Goal: Transaction & Acquisition: Subscribe to service/newsletter

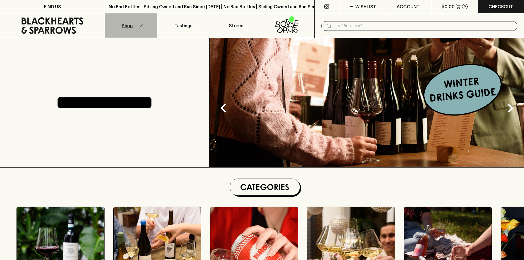
click at [141, 23] on button "Shop" at bounding box center [131, 25] width 52 height 24
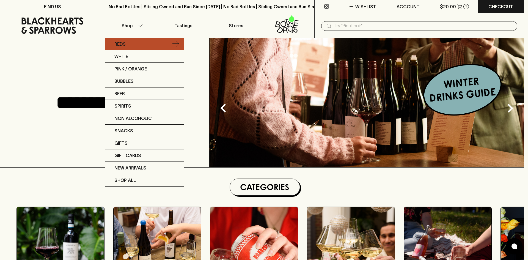
click at [135, 38] on link "Reds" at bounding box center [144, 44] width 79 height 12
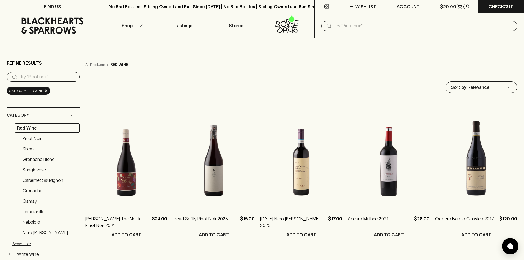
click at [386, 32] on div "​" at bounding box center [420, 25] width 210 height 25
click at [376, 25] on input "text" at bounding box center [424, 25] width 179 height 9
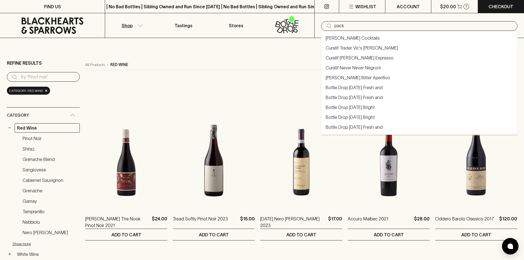
type input "pack"
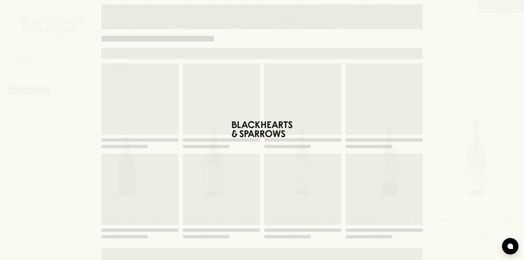
type input "pack"
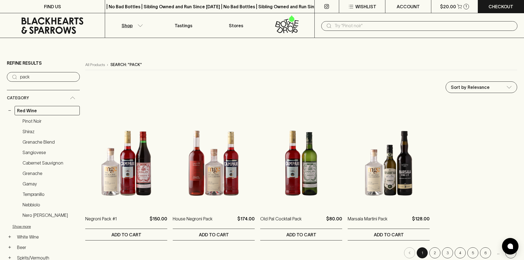
click at [126, 26] on p "Shop" at bounding box center [127, 25] width 11 height 7
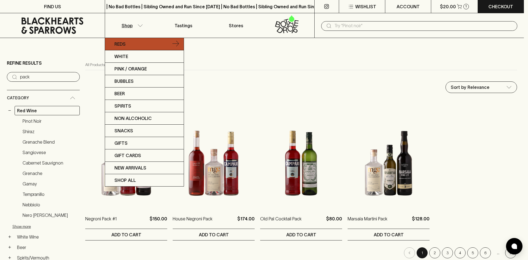
click at [132, 46] on link "Reds" at bounding box center [144, 44] width 79 height 12
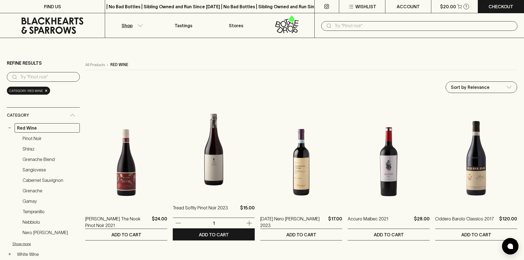
scroll to position [28, 0]
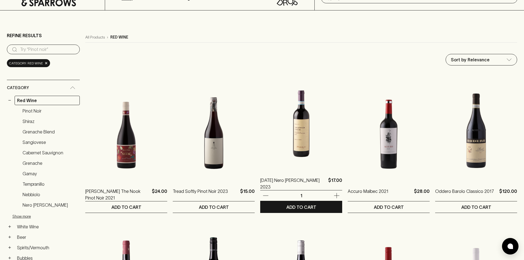
click at [289, 129] on img at bounding box center [301, 120] width 82 height 96
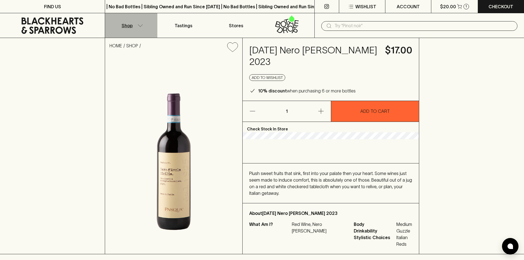
click at [138, 26] on icon "button" at bounding box center [141, 25] width 6 height 3
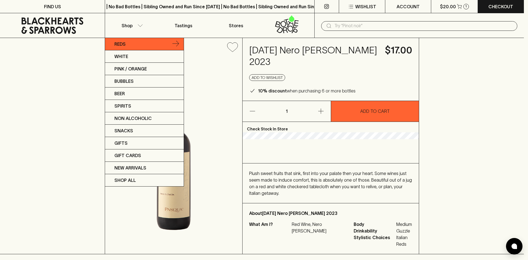
click at [142, 48] on link "Reds" at bounding box center [144, 44] width 79 height 12
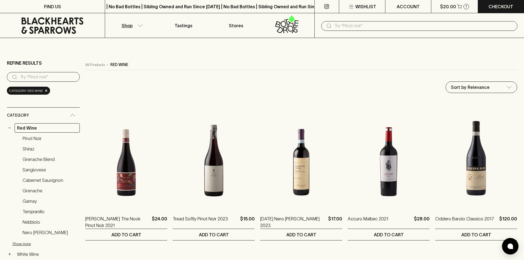
click at [59, 26] on icon at bounding box center [52, 25] width 97 height 17
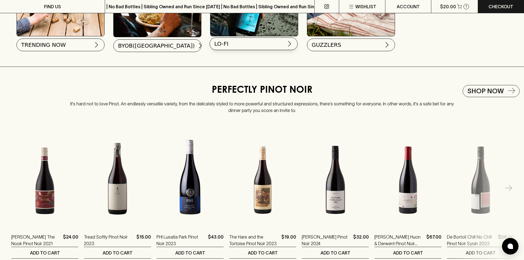
scroll to position [660, 0]
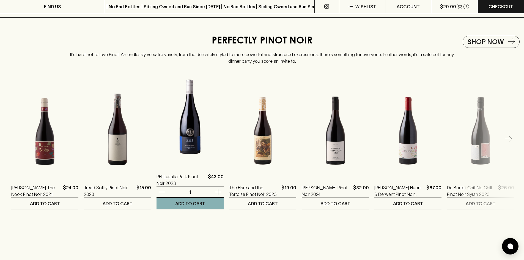
click at [190, 139] on img at bounding box center [190, 117] width 67 height 96
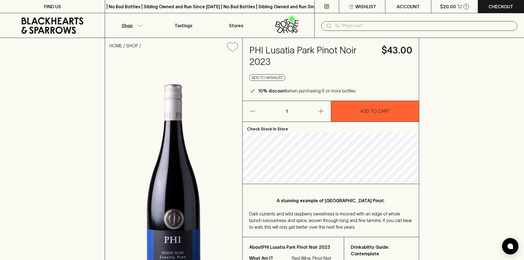
click at [132, 33] on button "Shop" at bounding box center [131, 25] width 52 height 24
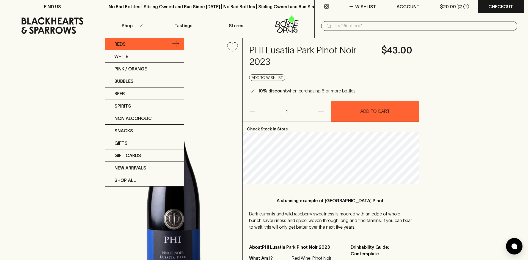
click at [129, 43] on link "Reds" at bounding box center [144, 44] width 79 height 12
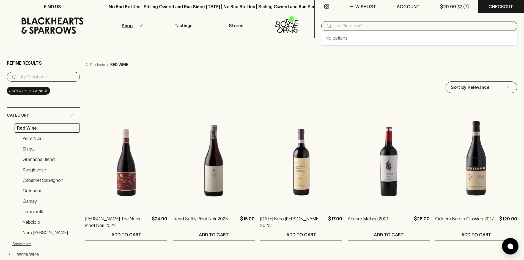
click at [336, 28] on input "text" at bounding box center [424, 25] width 179 height 9
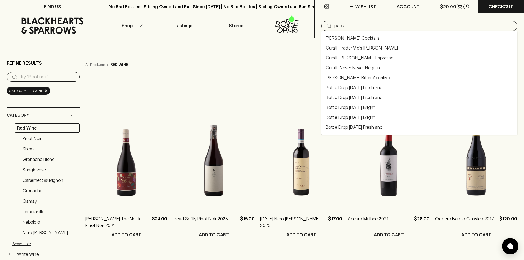
type input "pack"
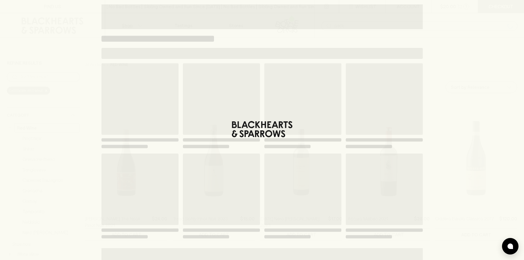
type input "pack"
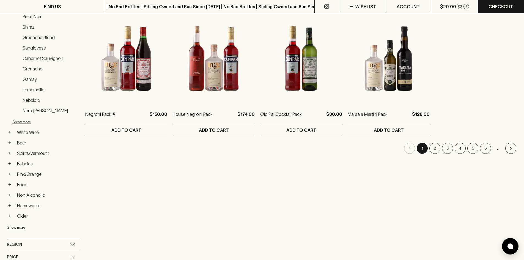
scroll to position [28, 0]
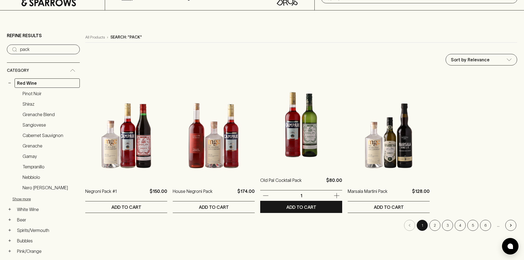
click at [317, 142] on img at bounding box center [301, 120] width 82 height 96
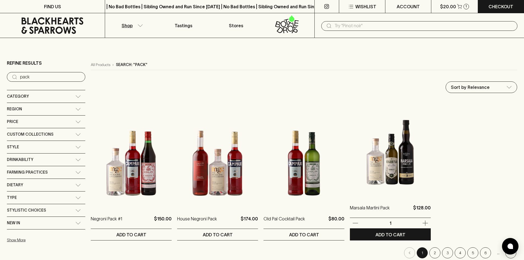
click at [381, 146] on img at bounding box center [390, 148] width 81 height 96
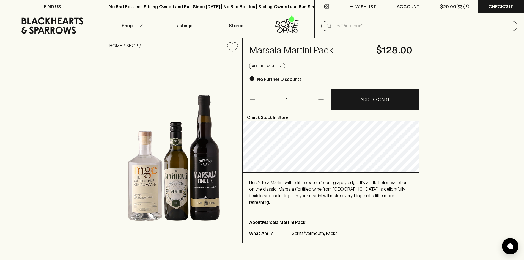
click at [270, 53] on h4 "Marsala Martini Pack" at bounding box center [309, 51] width 121 height 12
copy h4 "Marsala Martini Pack"
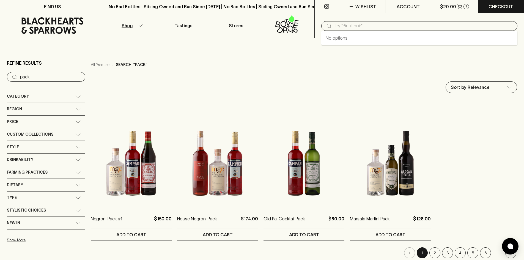
click at [354, 24] on input "text" at bounding box center [424, 25] width 179 height 9
type input "pack"
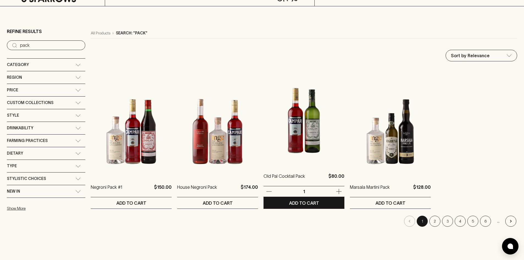
scroll to position [83, 0]
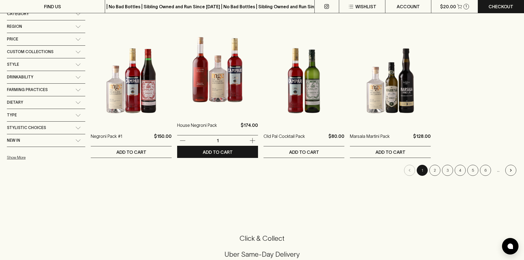
click at [215, 92] on img at bounding box center [217, 65] width 81 height 96
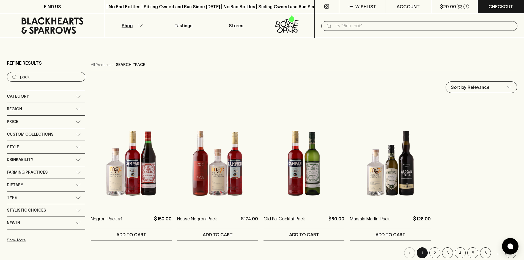
click at [319, 145] on img at bounding box center [304, 159] width 81 height 96
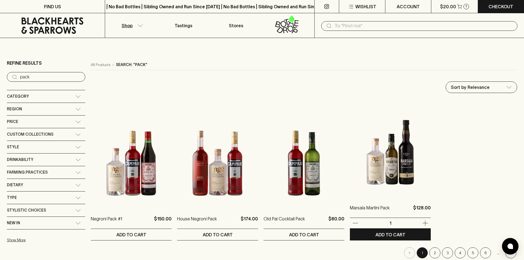
click at [396, 150] on img at bounding box center [390, 148] width 81 height 96
click at [373, 164] on img at bounding box center [390, 148] width 81 height 96
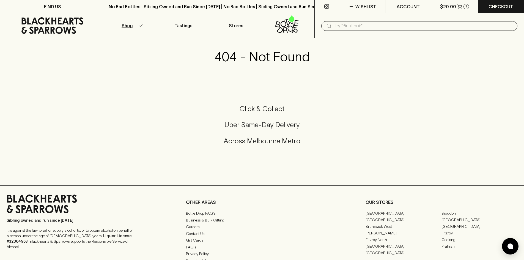
click at [129, 19] on button "Shop" at bounding box center [131, 25] width 52 height 24
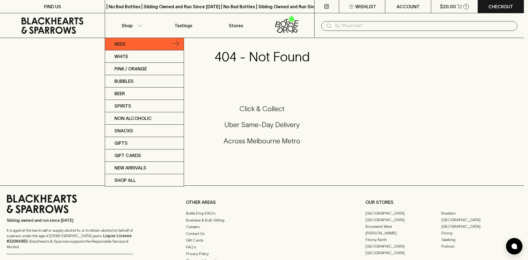
drag, startPoint x: 130, startPoint y: 35, endPoint x: 130, endPoint y: 41, distance: 5.8
click at [130, 37] on div at bounding box center [264, 130] width 528 height 260
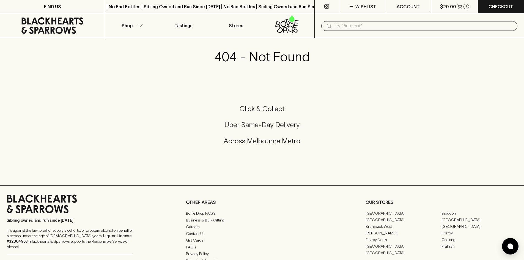
click at [130, 41] on link "Reds" at bounding box center [134, 41] width 59 height 7
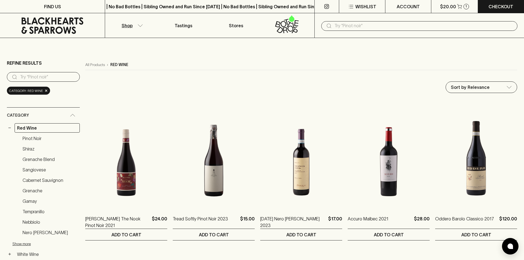
click at [70, 19] on icon at bounding box center [52, 25] width 62 height 17
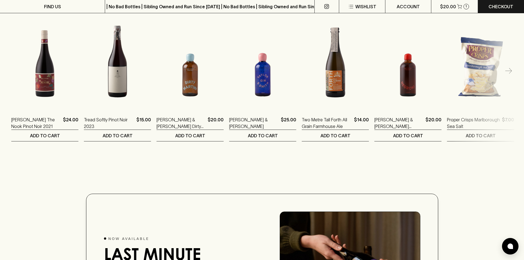
scroll to position [688, 0]
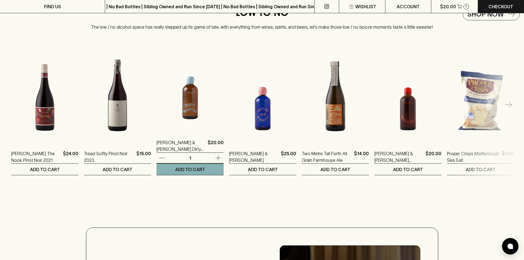
click at [188, 102] on img at bounding box center [190, 83] width 67 height 96
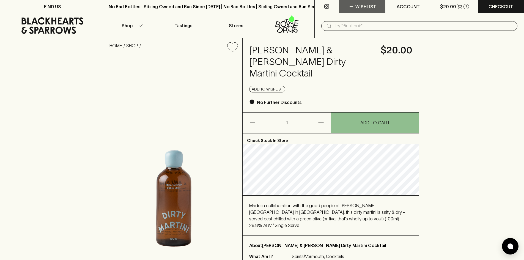
click at [348, 7] on icon "button" at bounding box center [351, 6] width 7 height 7
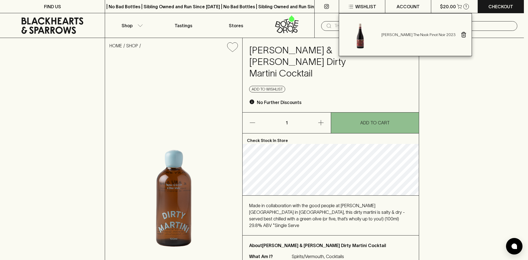
click at [453, 48] on div at bounding box center [264, 130] width 528 height 260
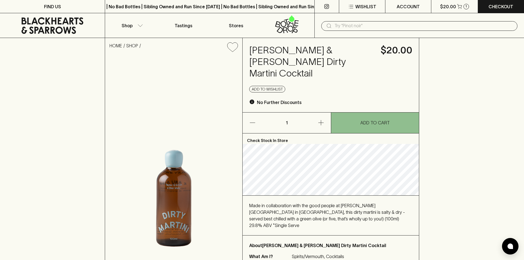
click at [233, 43] on icon "Add to wishlist" at bounding box center [232, 47] width 11 height 10
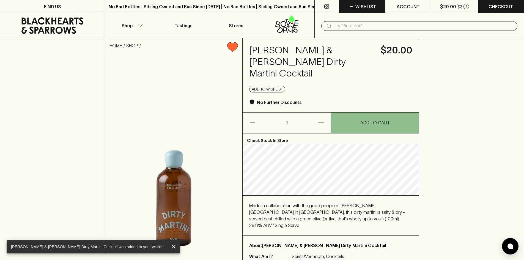
click at [375, 12] on button "Wishlist" at bounding box center [362, 6] width 46 height 13
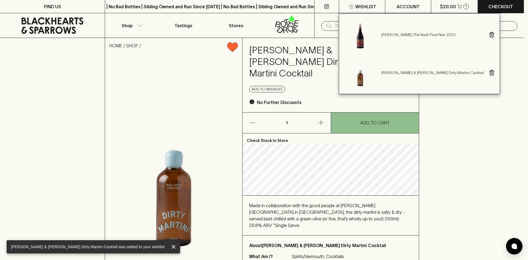
click at [360, 39] on img at bounding box center [361, 35] width 36 height 36
click at [390, 36] on p "[PERSON_NAME] The Nook Pinot Noir 2023" at bounding box center [433, 35] width 102 height 6
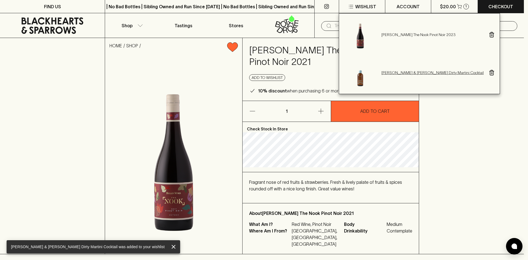
click at [390, 73] on p "[PERSON_NAME] & [PERSON_NAME] Dirty Martini Cocktail" at bounding box center [433, 73] width 102 height 6
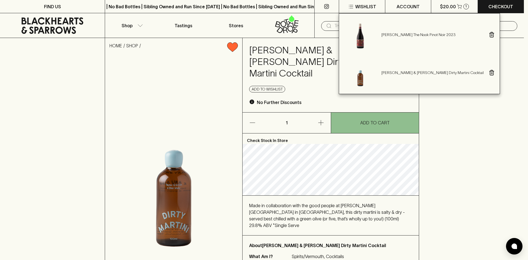
click at [502, 73] on div at bounding box center [264, 130] width 528 height 260
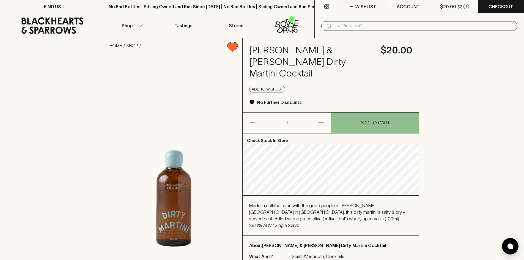
click at [280, 33] on link at bounding box center [288, 25] width 52 height 24
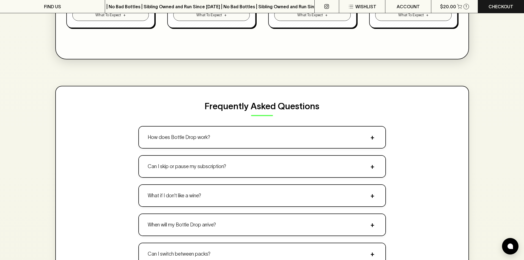
scroll to position [550, 0]
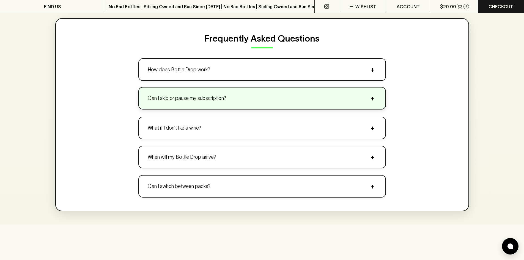
click at [214, 104] on button "Can I skip or pause my subscription? +" at bounding box center [262, 98] width 247 height 21
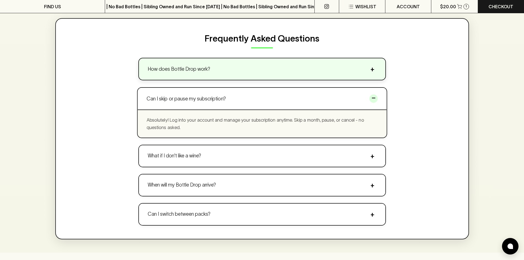
click at [206, 78] on button "How does Bottle Drop work? +" at bounding box center [262, 68] width 247 height 21
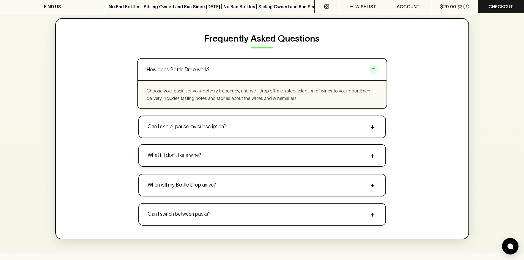
drag, startPoint x: 196, startPoint y: 163, endPoint x: 195, endPoint y: 170, distance: 7.5
click at [195, 162] on button "What if I don't like a wine? +" at bounding box center [262, 155] width 247 height 21
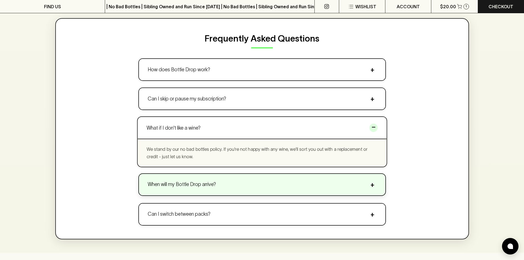
click at [195, 177] on button "When will my Bottle Drop arrive? +" at bounding box center [262, 184] width 247 height 21
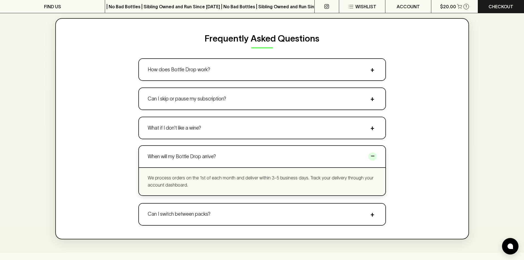
click at [193, 194] on div "We process orders on the 1st of each month and deliver within 3-5 business days…" at bounding box center [262, 181] width 247 height 28
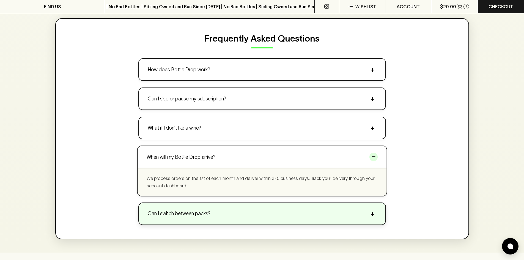
click at [189, 206] on button "Can I switch between packs? +" at bounding box center [262, 213] width 247 height 21
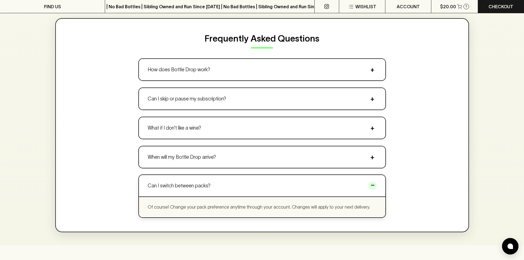
click at [194, 174] on div "Can I switch between packs? − Of course! Change your pack preference anytime th…" at bounding box center [262, 195] width 248 height 43
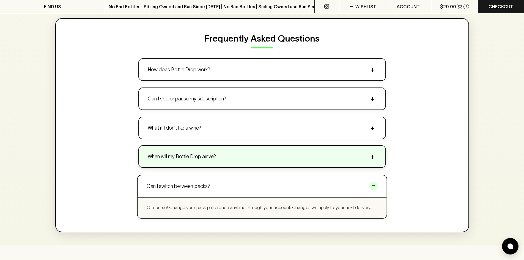
click at [193, 160] on button "When will my Bottle Drop arrive? +" at bounding box center [262, 156] width 247 height 21
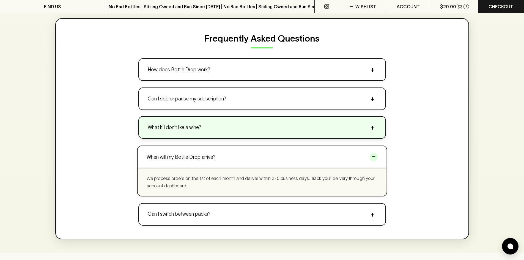
click at [196, 126] on p "What if I don't like a wine?" at bounding box center [174, 127] width 53 height 7
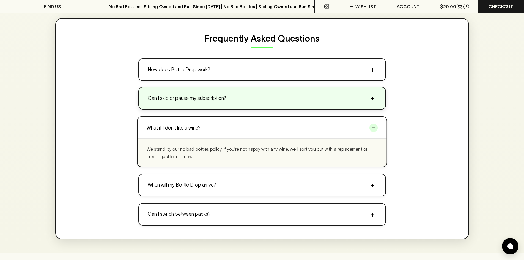
click at [192, 94] on button "Can I skip or pause my subscription? +" at bounding box center [262, 98] width 247 height 21
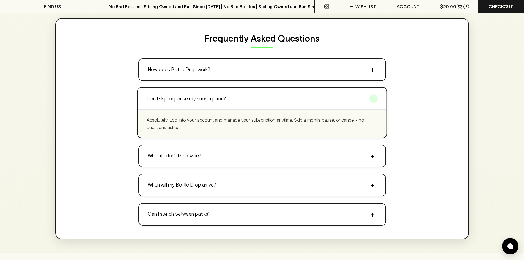
click at [186, 58] on div "Frequently Asked Questions How does Bottle Drop work? + Choose your pack, set y…" at bounding box center [262, 128] width 414 height 221
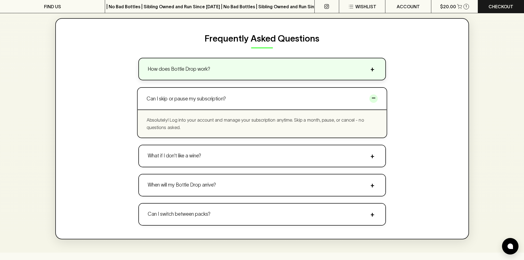
click at [189, 73] on p "How does Bottle Drop work?" at bounding box center [179, 68] width 62 height 7
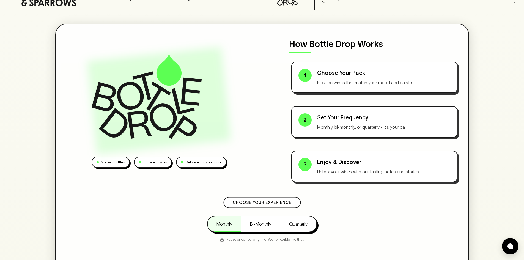
scroll to position [110, 0]
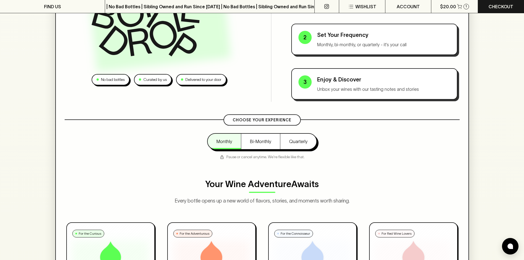
click at [164, 86] on div "No bad bottles Curated by us Delivered to your door How Bottle Drop Works 1 Cho…" at bounding box center [262, 28] width 395 height 147
click at [164, 82] on p "Curated by us" at bounding box center [155, 81] width 23 height 6
click at [216, 86] on div "No bad bottles Curated by us Delivered to your door How Bottle Drop Works 1 Cho…" at bounding box center [262, 28] width 395 height 147
click at [136, 82] on div "Curated by us" at bounding box center [154, 80] width 38 height 11
click at [112, 80] on p "No bad bottles" at bounding box center [114, 81] width 24 height 6
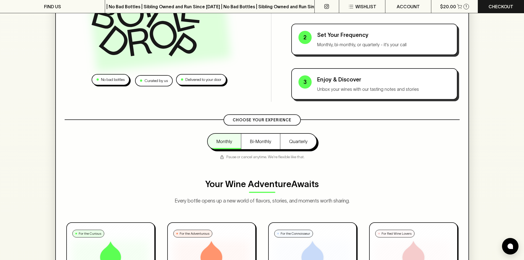
click at [149, 84] on div "Curated by us" at bounding box center [154, 80] width 38 height 11
click at [195, 85] on div "Delivered to your door" at bounding box center [202, 80] width 50 height 11
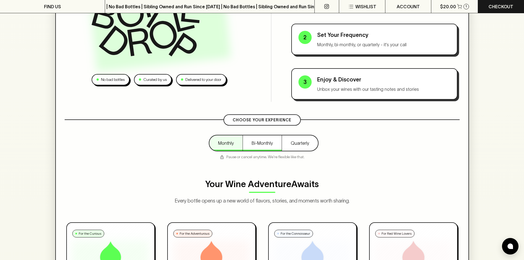
click at [258, 149] on button "Bi-Monthly" at bounding box center [262, 142] width 39 height 15
click at [297, 143] on button "Quarterly" at bounding box center [300, 142] width 36 height 15
click at [218, 143] on button "Monthly" at bounding box center [225, 142] width 33 height 15
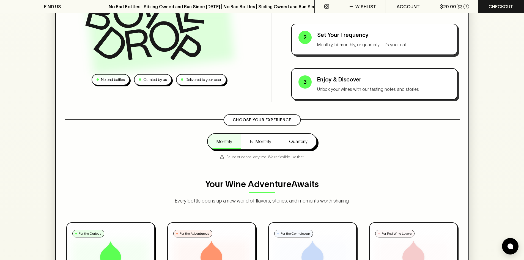
scroll to position [0, 0]
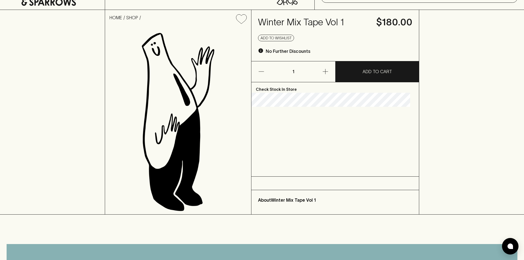
scroll to position [28, 0]
